Goal: Check status: Check status

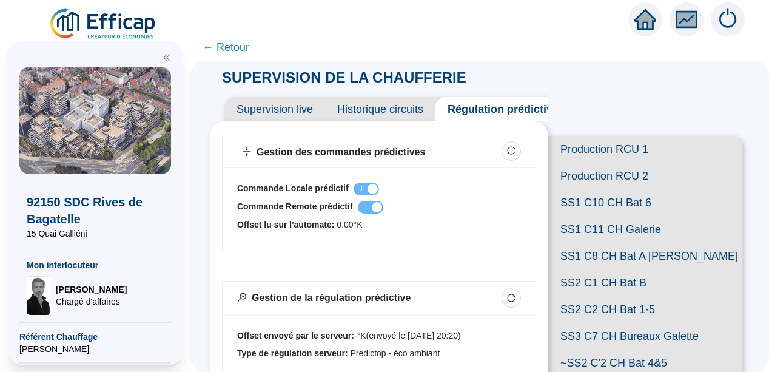
click at [239, 43] on span "← Retour" at bounding box center [225, 47] width 47 height 17
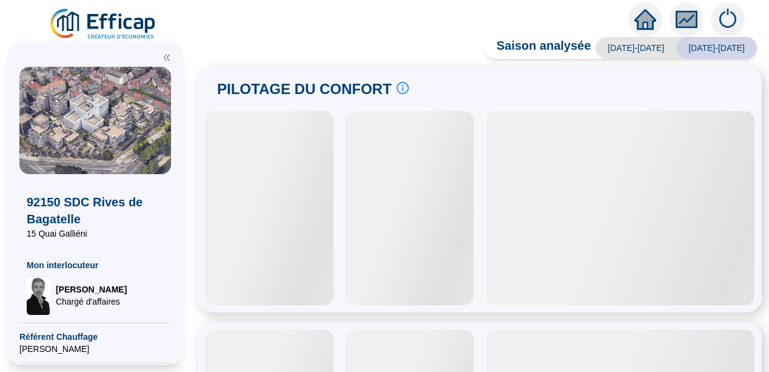
click at [209, 179] on div "PILOTAGE DU CONFORT Le pilotage du confort est fondamental pour le confort de t…" at bounding box center [480, 189] width 564 height 245
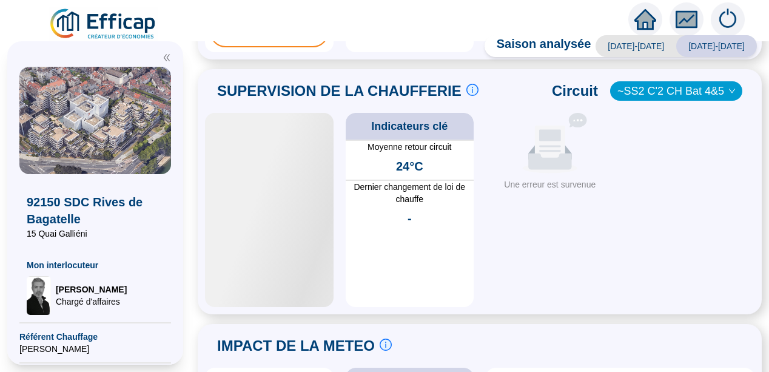
scroll to position [651, 0]
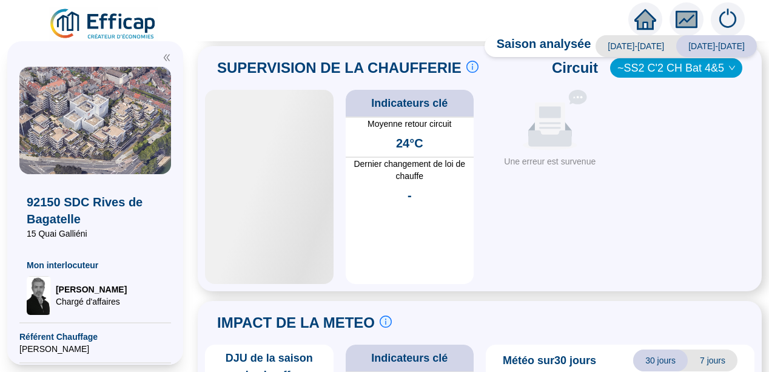
click at [269, 247] on div at bounding box center [269, 187] width 129 height 194
click at [202, 294] on div "Saison analysée [DATE]-[DATE] [DATE]-[DATE] PILOTAGE DU CONFORT Le pilotage du …" at bounding box center [479, 206] width 578 height 330
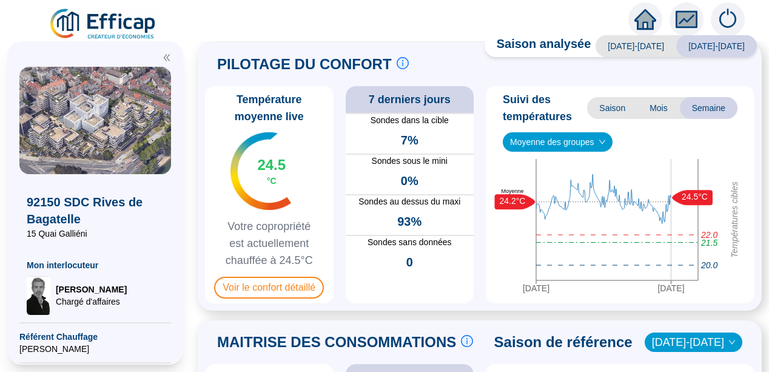
scroll to position [0, 0]
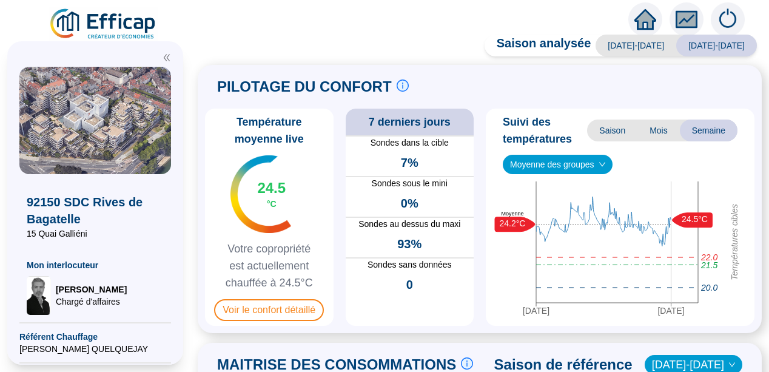
click at [209, 249] on div "PILOTAGE DU CONFORT Le pilotage du confort est fondamental pour le confort de t…" at bounding box center [480, 199] width 564 height 268
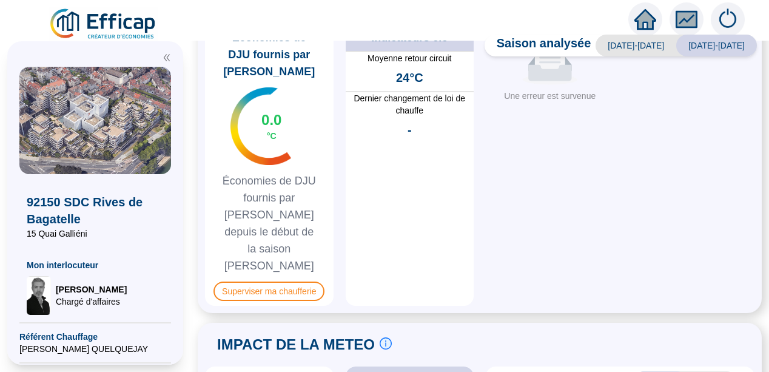
scroll to position [727, 0]
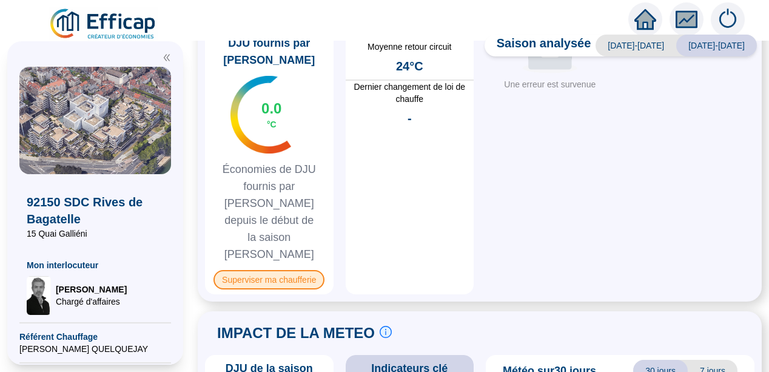
click at [258, 270] on span "Superviser ma chaufferie" at bounding box center [268, 279] width 111 height 19
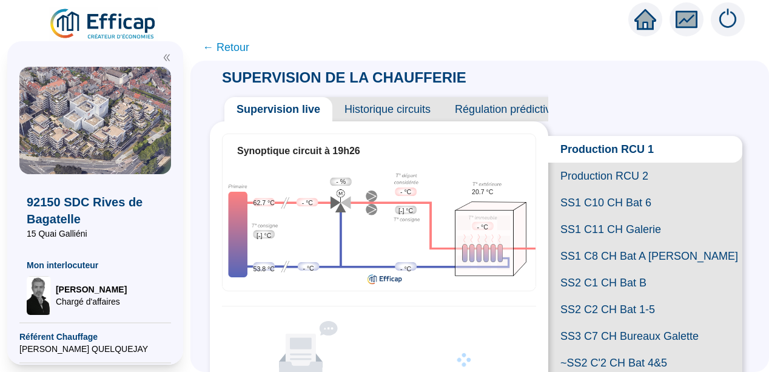
click at [535, 319] on div "Synoptique circuit à 19h26 62.7 °C [-] °C 53.8 °C - °C - °C - % - °C [-] °C - °…" at bounding box center [379, 266] width 338 height 290
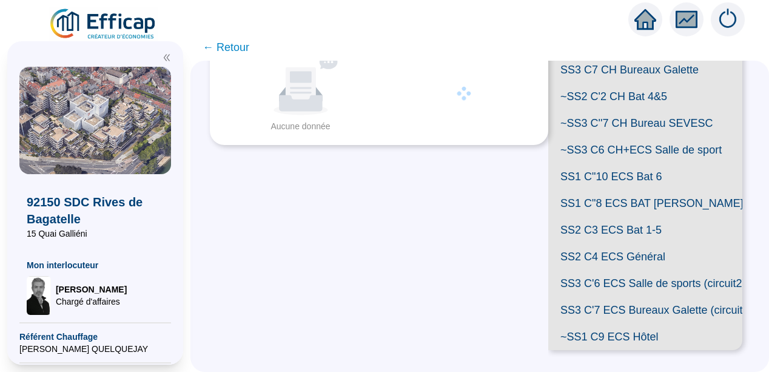
scroll to position [381, 0]
click at [631, 240] on span "SS2 C3 ECS Bat 1-5" at bounding box center [645, 229] width 194 height 27
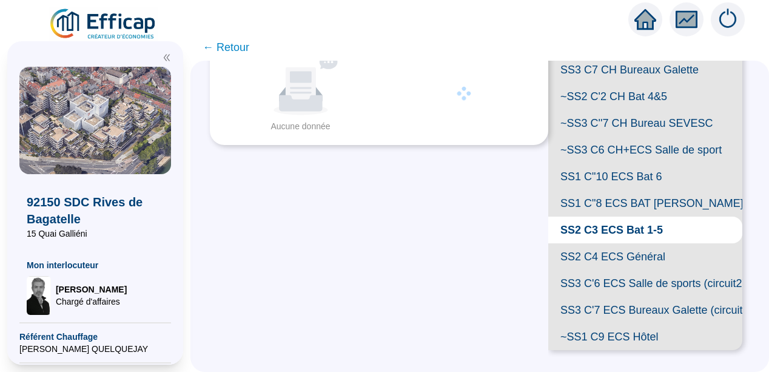
click at [499, 169] on div "Supervision live Historique circuits Régulation prédictive Synoptique circuit à…" at bounding box center [379, 92] width 338 height 543
